Goal: Task Accomplishment & Management: Manage account settings

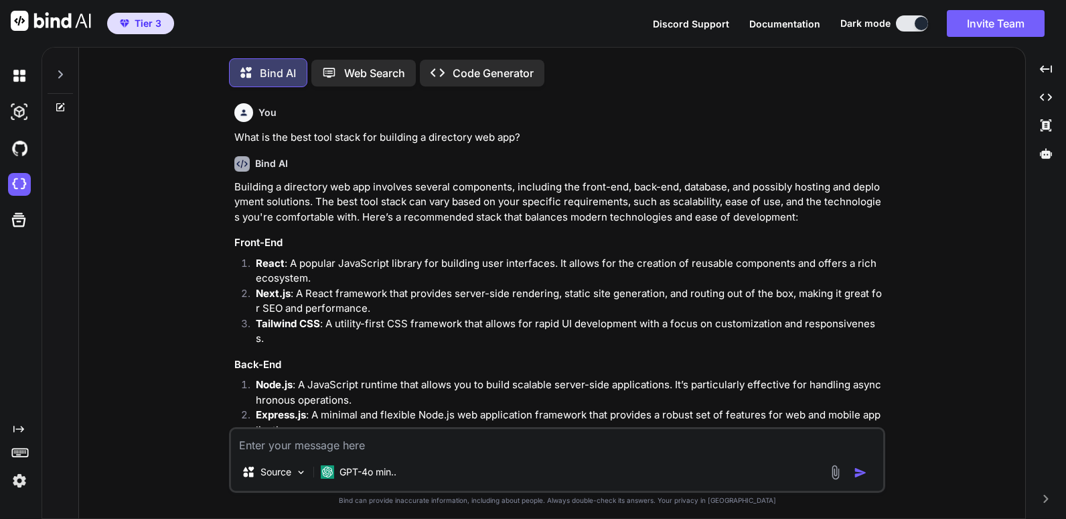
scroll to position [7, 0]
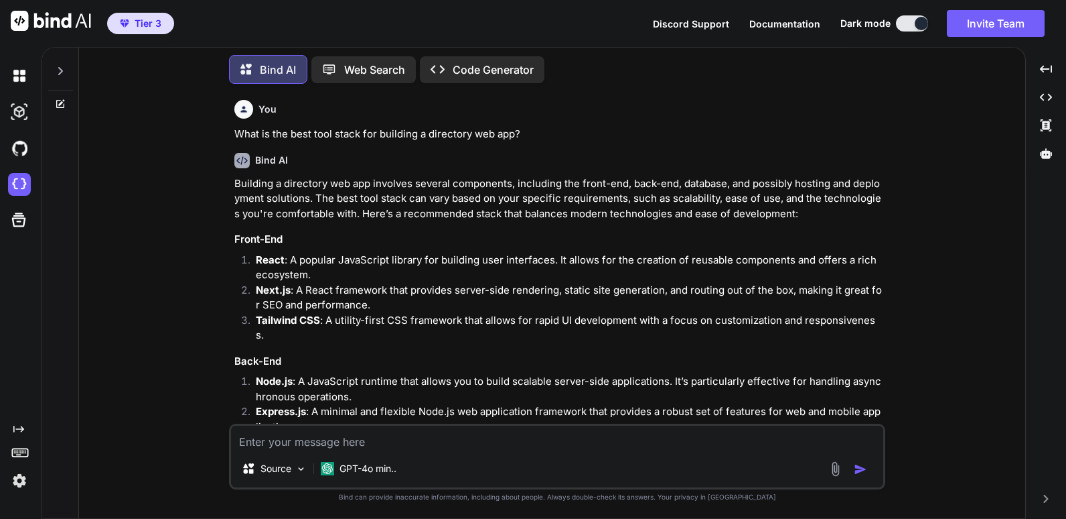
type textarea "x"
click at [131, 23] on span "Tier 3" at bounding box center [141, 23] width 52 height 13
click at [145, 23] on span "Tier 3" at bounding box center [148, 23] width 27 height 13
click at [26, 482] on img at bounding box center [19, 480] width 23 height 23
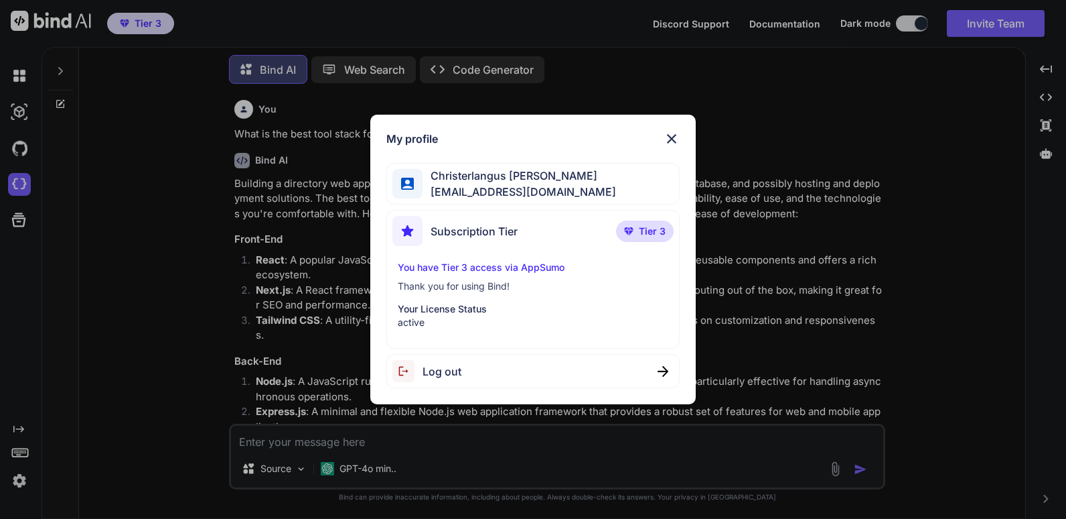
click at [780, 84] on div "My profile Christerlangus Melchor vistaprimeco@gmail.com Subscription Tier Tier…" at bounding box center [533, 259] width 1066 height 519
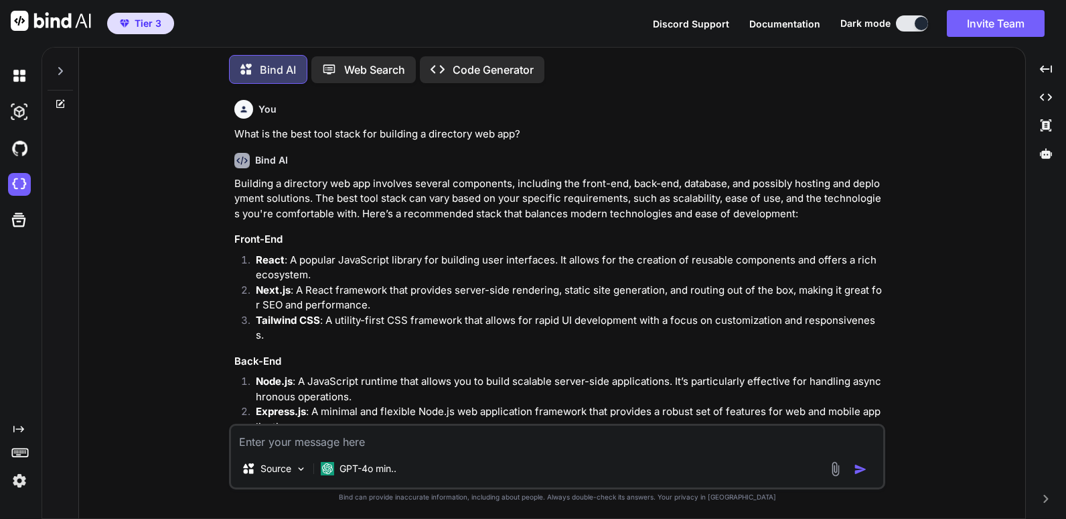
click at [49, 21] on img at bounding box center [51, 21] width 80 height 20
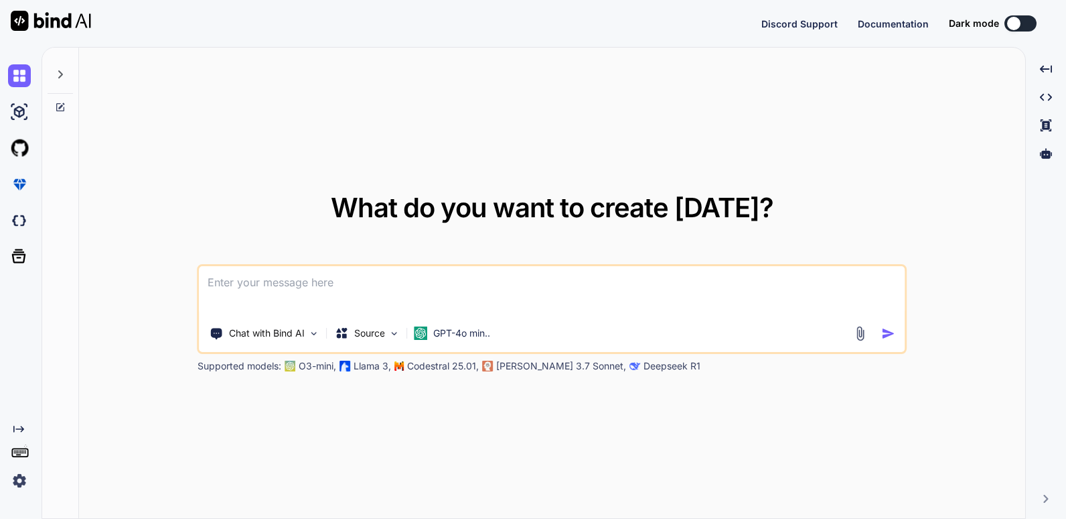
click at [45, 17] on img at bounding box center [51, 21] width 80 height 20
type textarea "x"
click at [15, 479] on img at bounding box center [19, 480] width 23 height 23
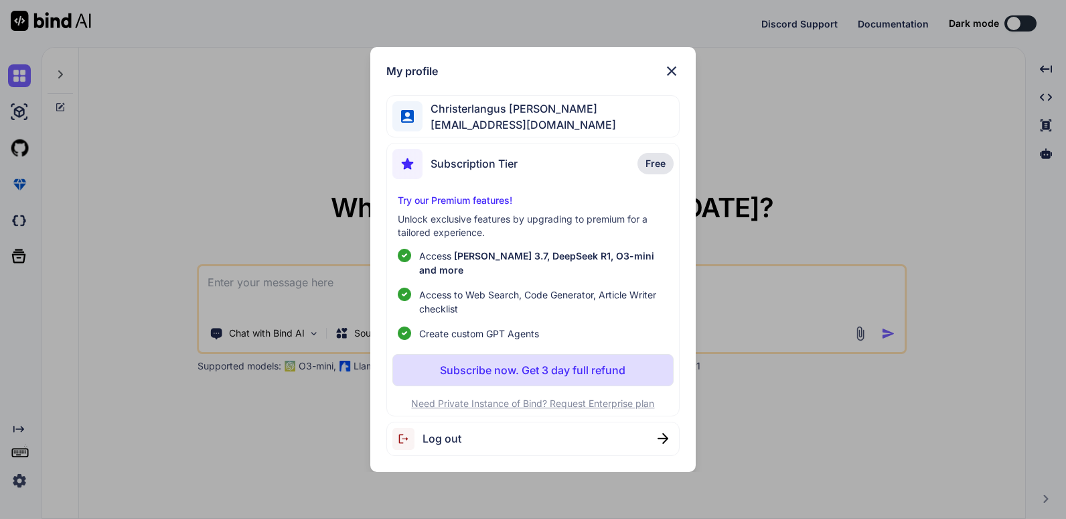
click at [477, 117] on span "Christerlangus Melchor" at bounding box center [520, 108] width 194 height 16
click at [506, 123] on span "vistaprimeco@gmail.com" at bounding box center [520, 125] width 194 height 16
click at [482, 117] on span "Christerlangus Melchor" at bounding box center [520, 108] width 194 height 16
click at [443, 434] on span "Log out" at bounding box center [442, 438] width 39 height 16
click at [673, 76] on img at bounding box center [672, 71] width 16 height 16
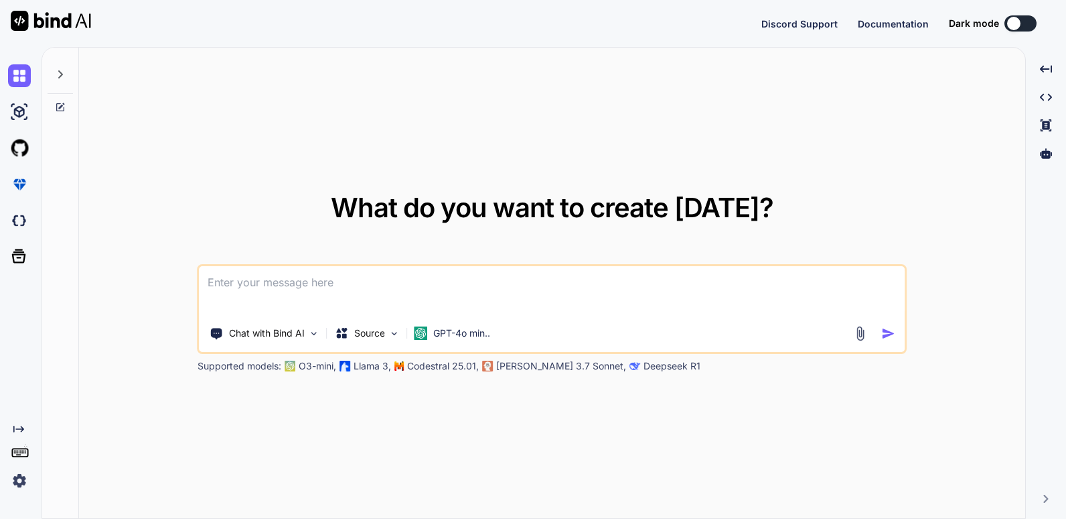
click at [20, 480] on img at bounding box center [19, 480] width 23 height 23
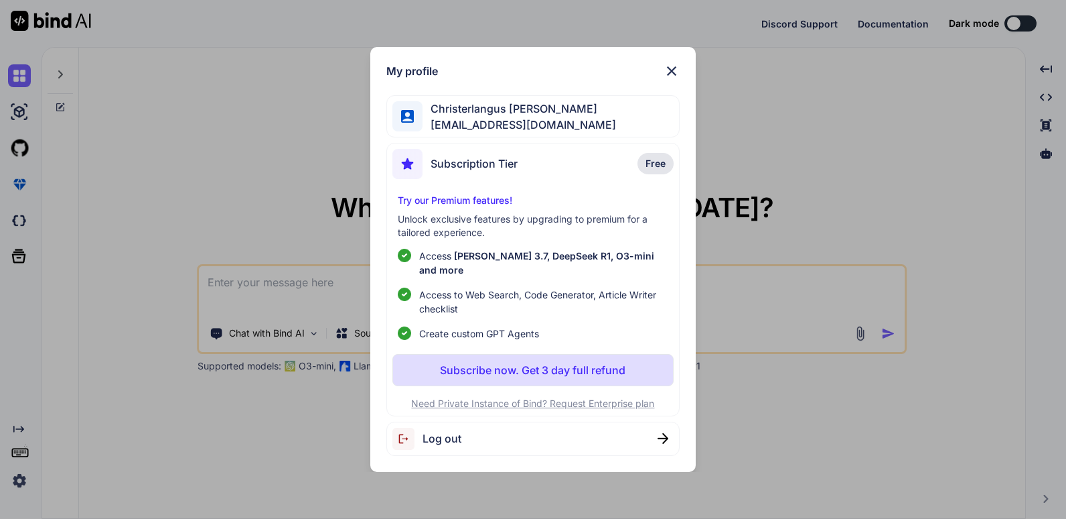
click at [510, 127] on span "vistaprimeco@gmail.com" at bounding box center [520, 125] width 194 height 16
click at [671, 74] on img at bounding box center [672, 71] width 16 height 16
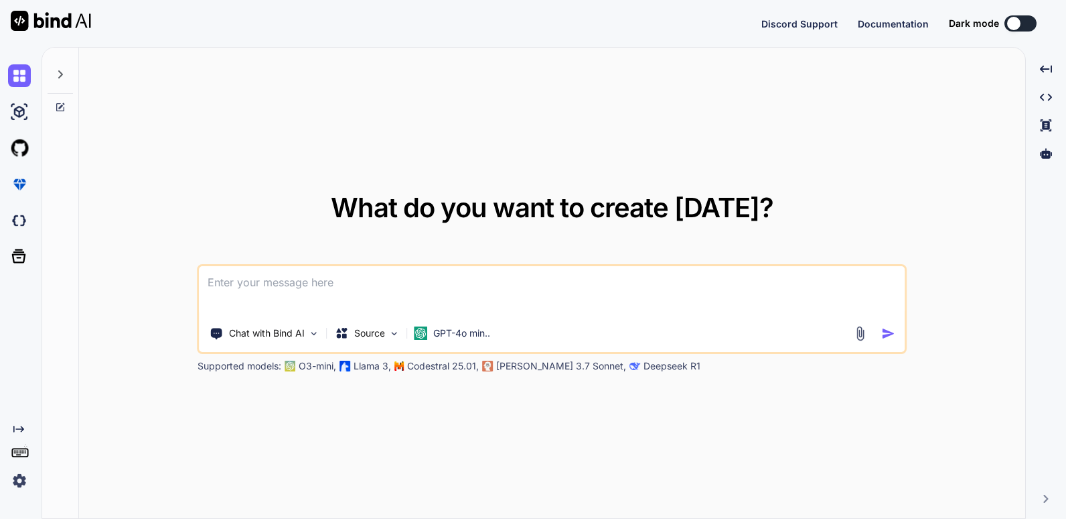
click at [56, 20] on img at bounding box center [51, 21] width 80 height 20
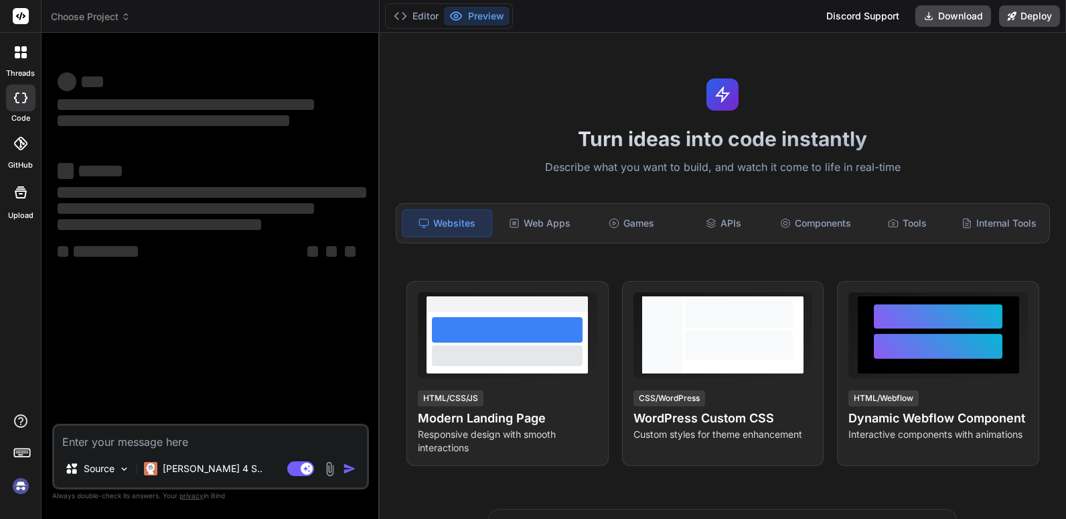
type textarea "x"
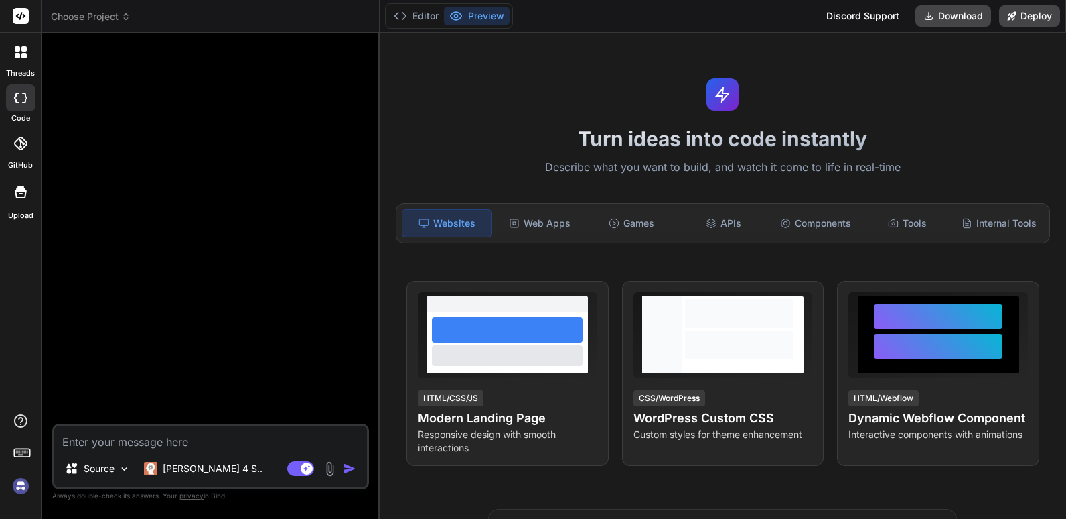
click at [92, 15] on span "Choose Project" at bounding box center [91, 16] width 80 height 13
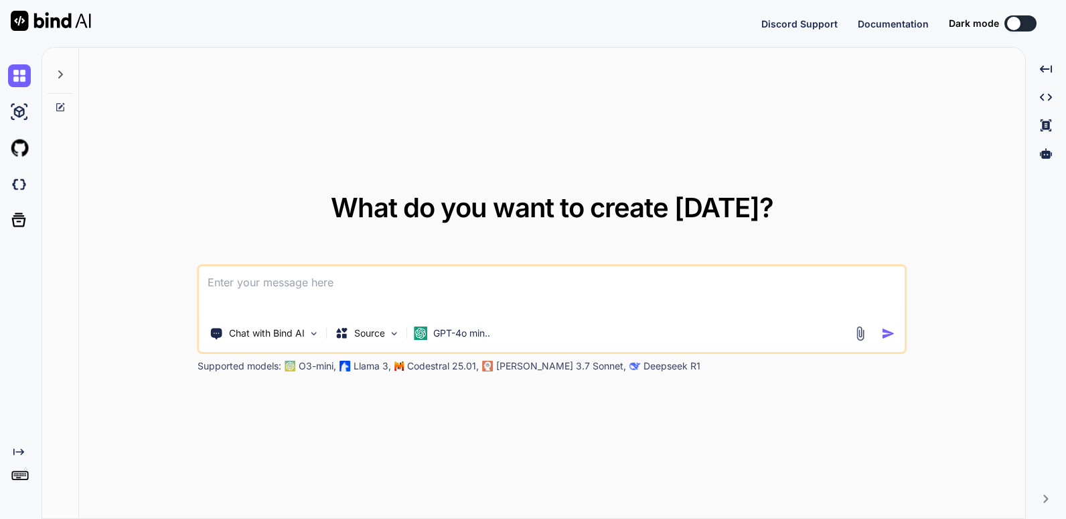
type textarea "x"
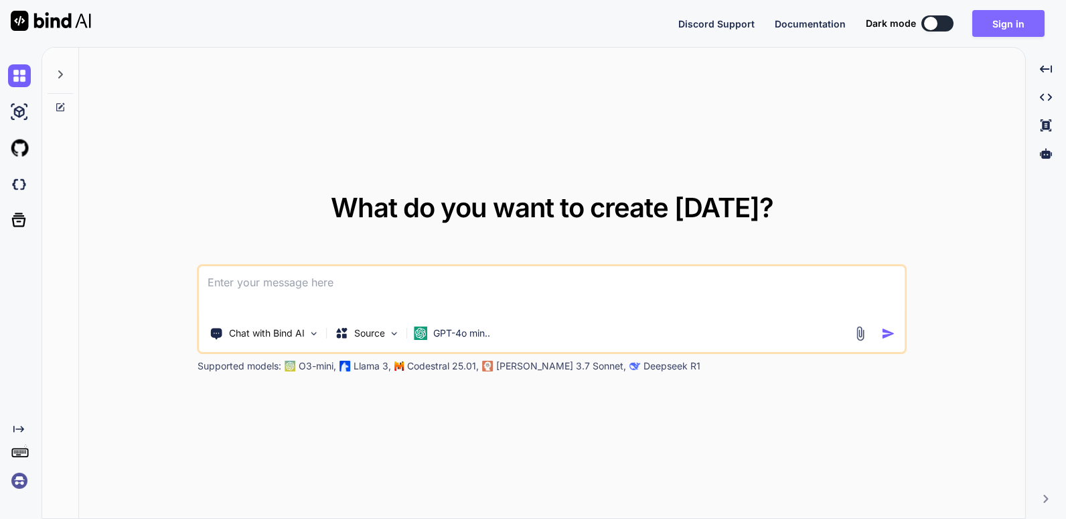
click at [1012, 20] on button "Sign in" at bounding box center [1009, 23] width 72 height 27
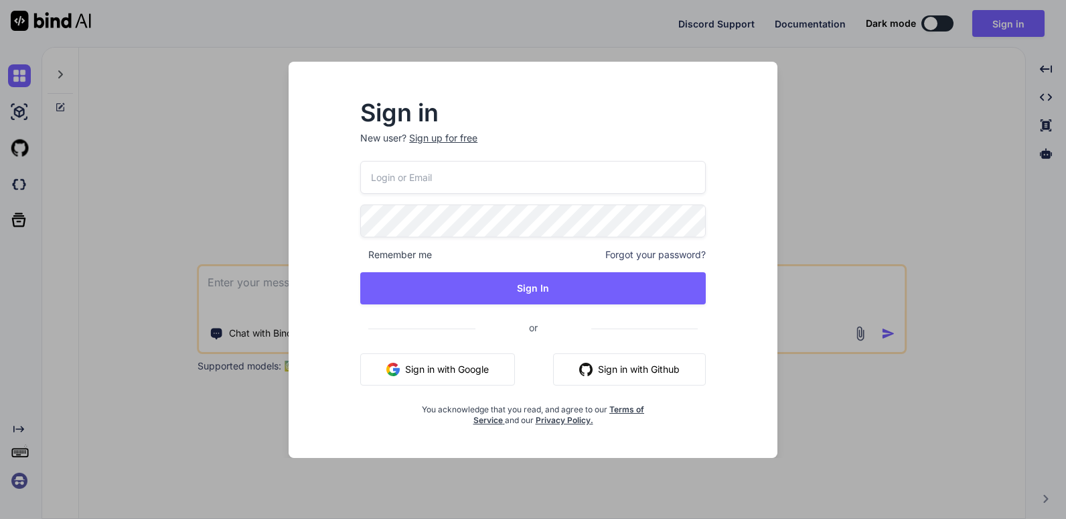
click at [401, 180] on input "email" at bounding box center [533, 177] width 346 height 33
type input "vistaprimeco@gmail.com"
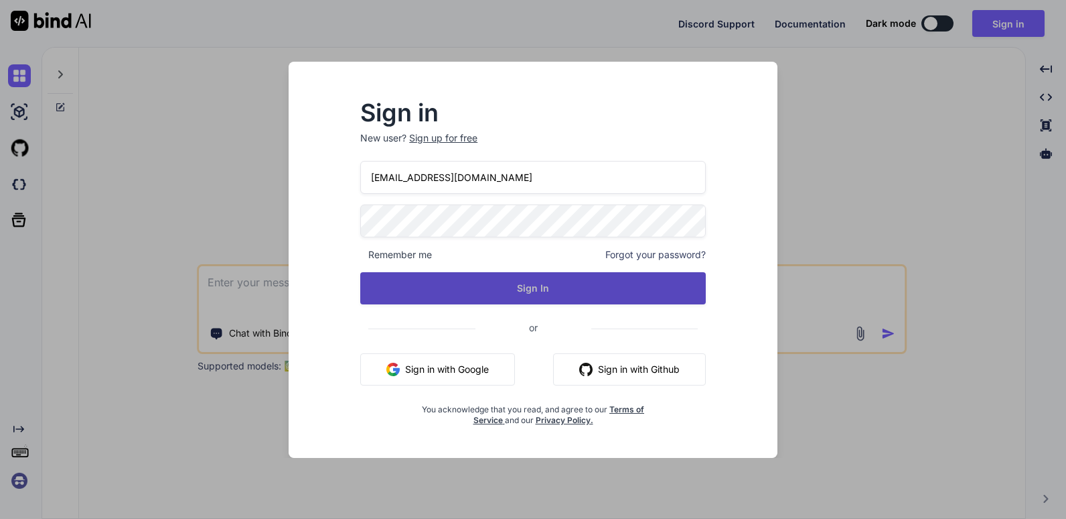
click at [525, 289] on button "Sign In" at bounding box center [533, 288] width 346 height 32
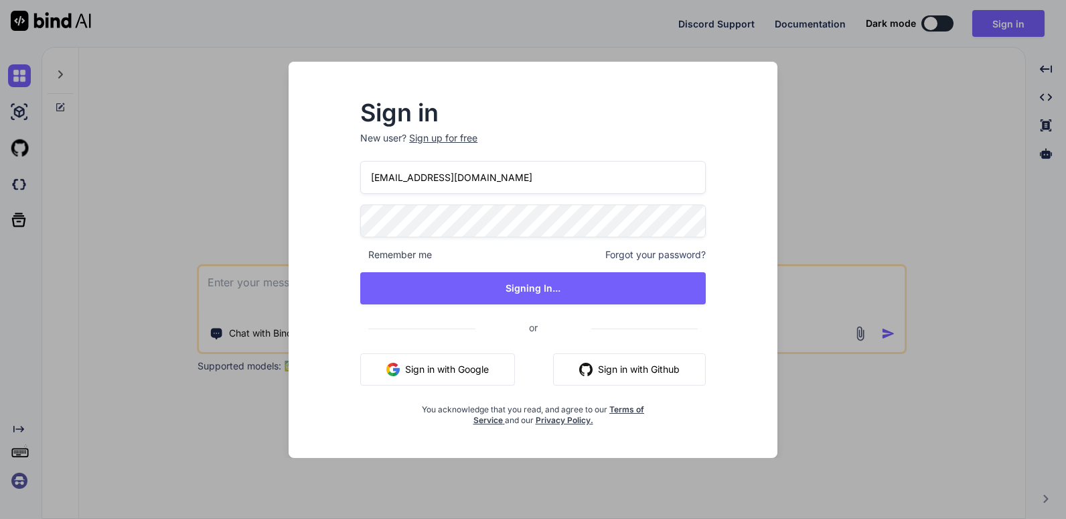
type textarea "x"
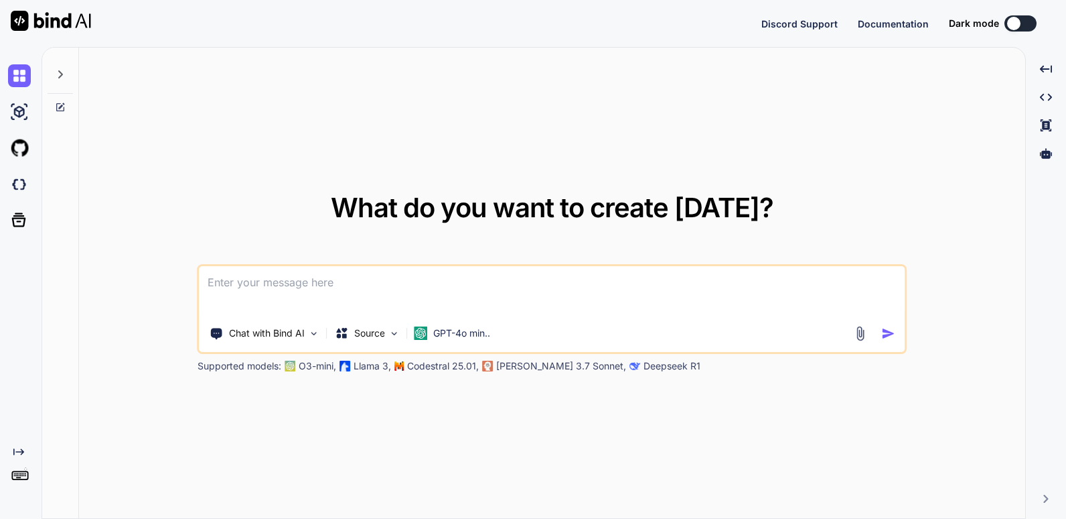
type textarea "x"
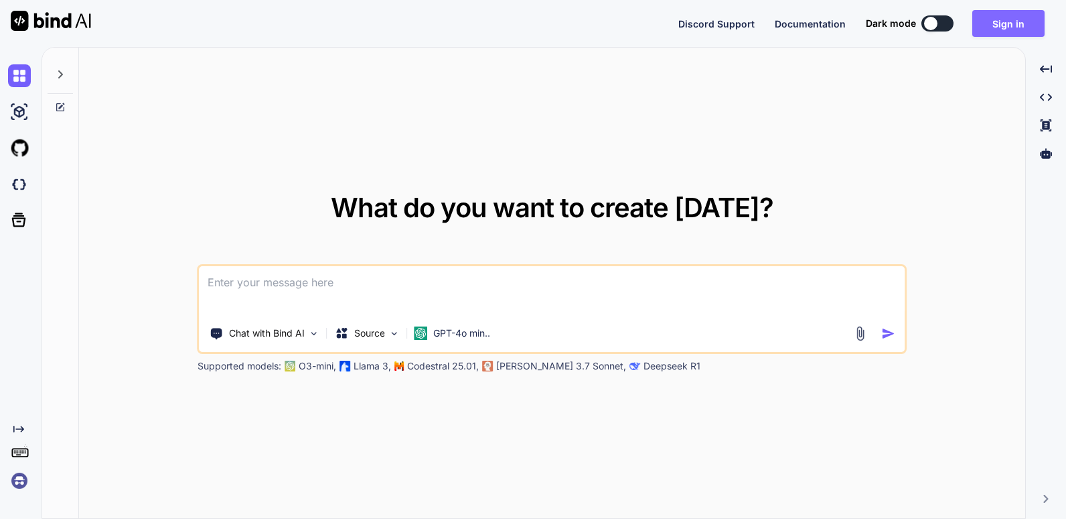
click at [1004, 23] on button "Sign in" at bounding box center [1009, 23] width 72 height 27
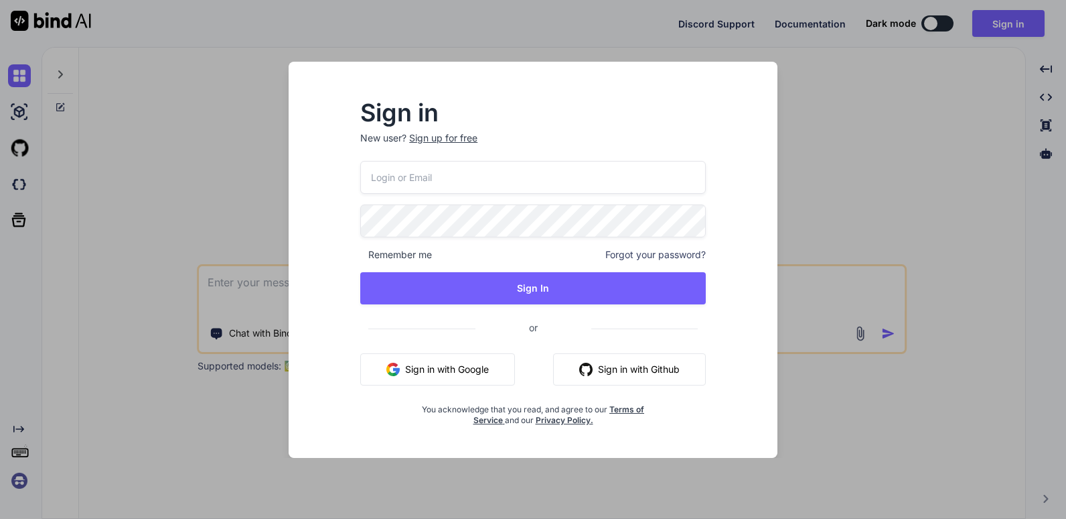
click at [435, 169] on input "email" at bounding box center [533, 177] width 346 height 33
type input "vistaprimeco@gmail.com"
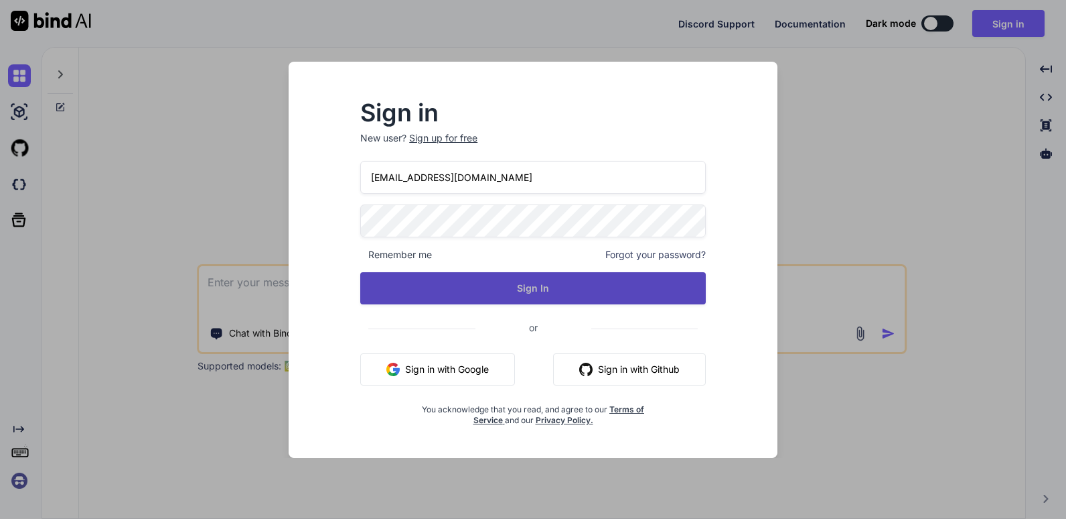
type textarea "x"
click at [535, 287] on button "Sign In" at bounding box center [533, 288] width 346 height 32
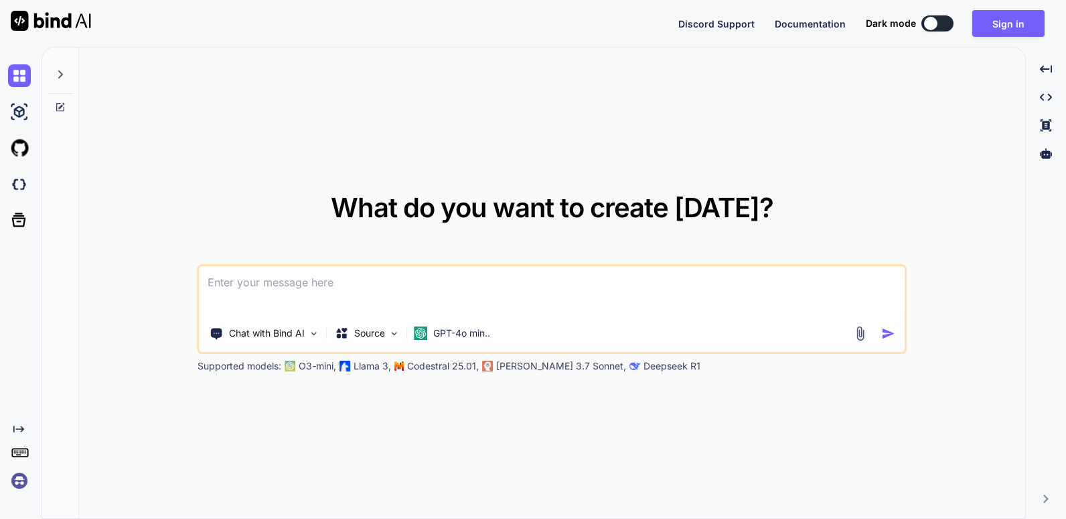
click at [56, 26] on img at bounding box center [51, 21] width 80 height 20
click at [43, 25] on img at bounding box center [51, 21] width 80 height 20
click at [1012, 21] on button "Sign in" at bounding box center [1009, 23] width 72 height 27
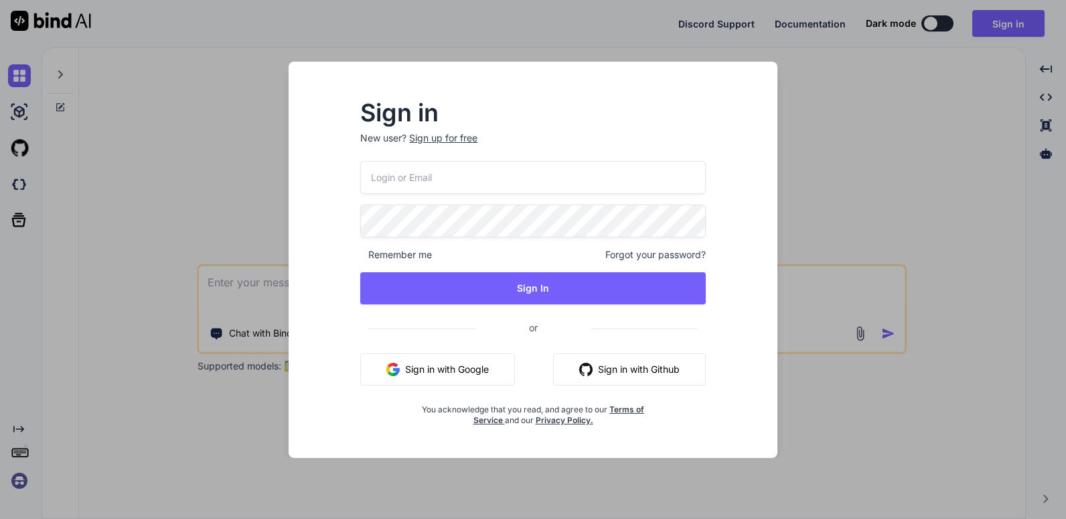
click at [245, 119] on div "Sign in New user? Sign up for free Remember me Forgot your password? Sign In or…" at bounding box center [533, 259] width 1066 height 519
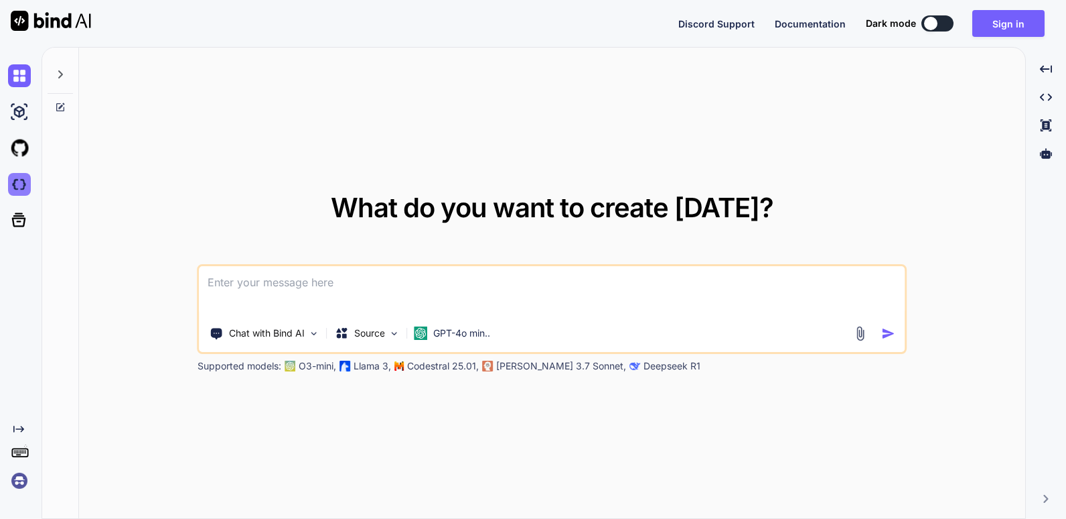
click at [18, 187] on img at bounding box center [19, 184] width 23 height 23
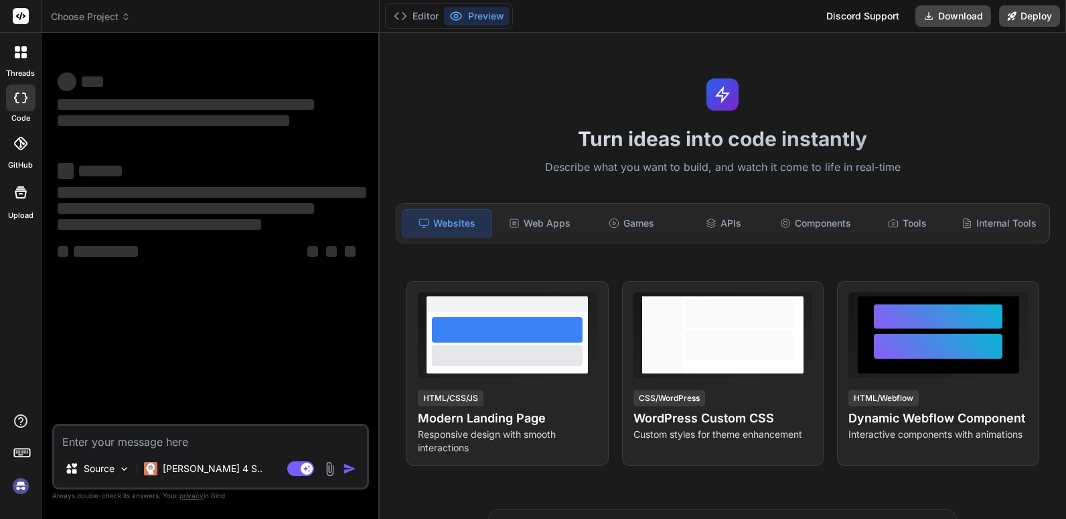
type textarea "x"
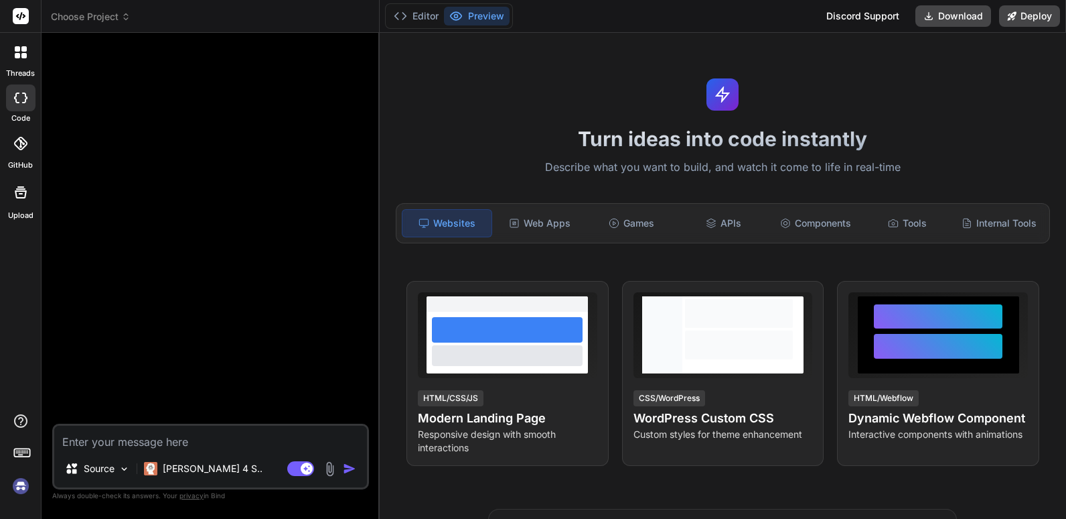
click at [118, 17] on span "Choose Project" at bounding box center [91, 16] width 80 height 13
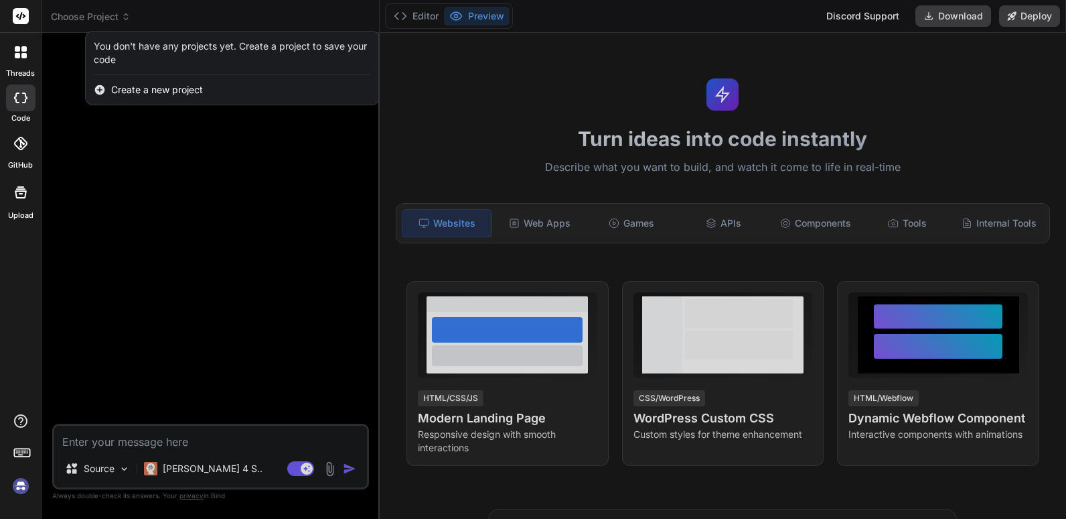
click at [118, 17] on div at bounding box center [533, 259] width 1066 height 519
